Goal: Communication & Community: Answer question/provide support

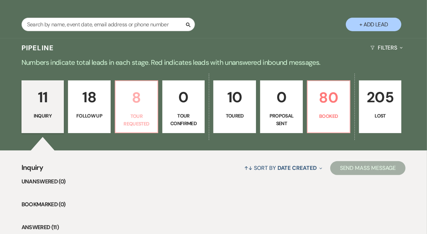
click at [138, 111] on link "8 Tour Requested" at bounding box center [136, 107] width 43 height 53
select select "2"
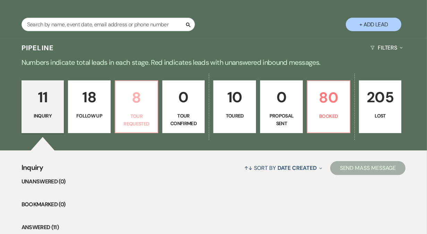
select select "2"
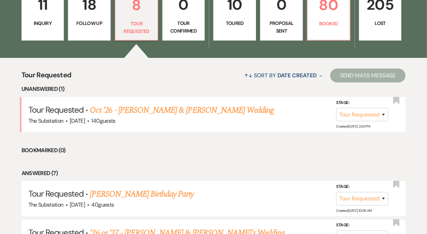
scroll to position [225, 0]
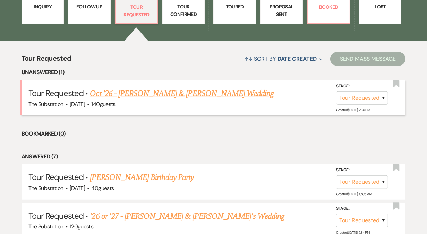
click at [160, 93] on link "Oct '26 - [PERSON_NAME] & [PERSON_NAME] Wedding" at bounding box center [182, 93] width 184 height 12
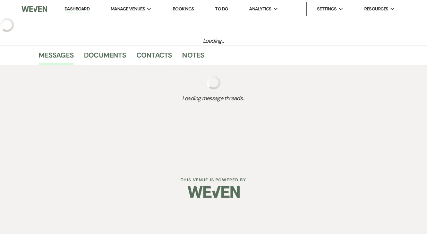
select select "2"
select select "5"
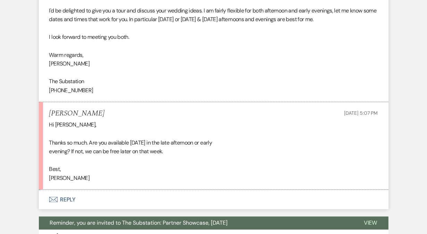
scroll to position [866, 0]
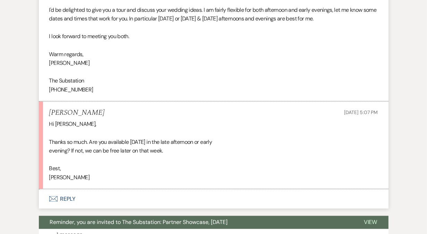
click at [65, 189] on button "Envelope Reply" at bounding box center [214, 198] width 350 height 19
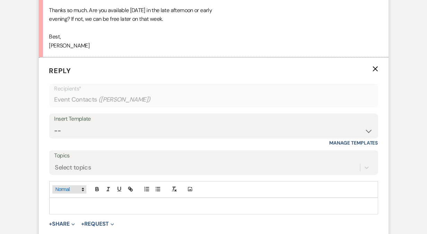
scroll to position [1000, 0]
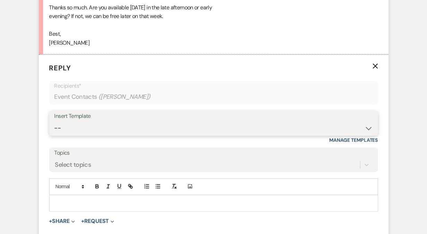
click at [92, 122] on select "-- Weven Planning Portal Introduction (Booked Events) Follow Up Contract (Pre-B…" at bounding box center [213, 129] width 319 height 14
select select "4505"
click at [54, 122] on select "-- Weven Planning Portal Introduction (Booked Events) Follow Up Contract (Pre-B…" at bounding box center [213, 129] width 319 height 14
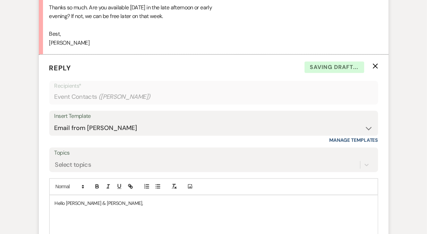
click at [81, 200] on p "Hello [PERSON_NAME] & [PERSON_NAME]," at bounding box center [214, 204] width 318 height 8
click at [80, 223] on p at bounding box center [214, 227] width 318 height 8
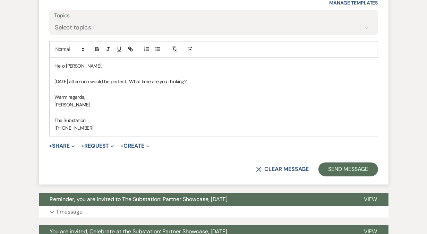
scroll to position [1157, 0]
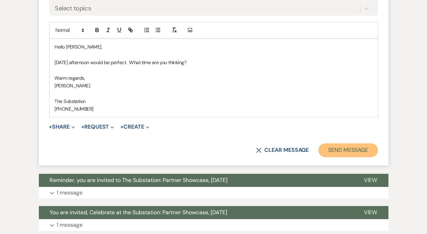
click at [344, 143] on button "Send Message" at bounding box center [348, 150] width 59 height 14
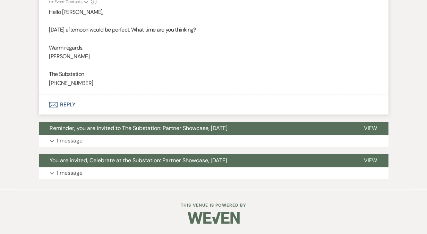
scroll to position [1063, 0]
